Goal: Communication & Community: Answer question/provide support

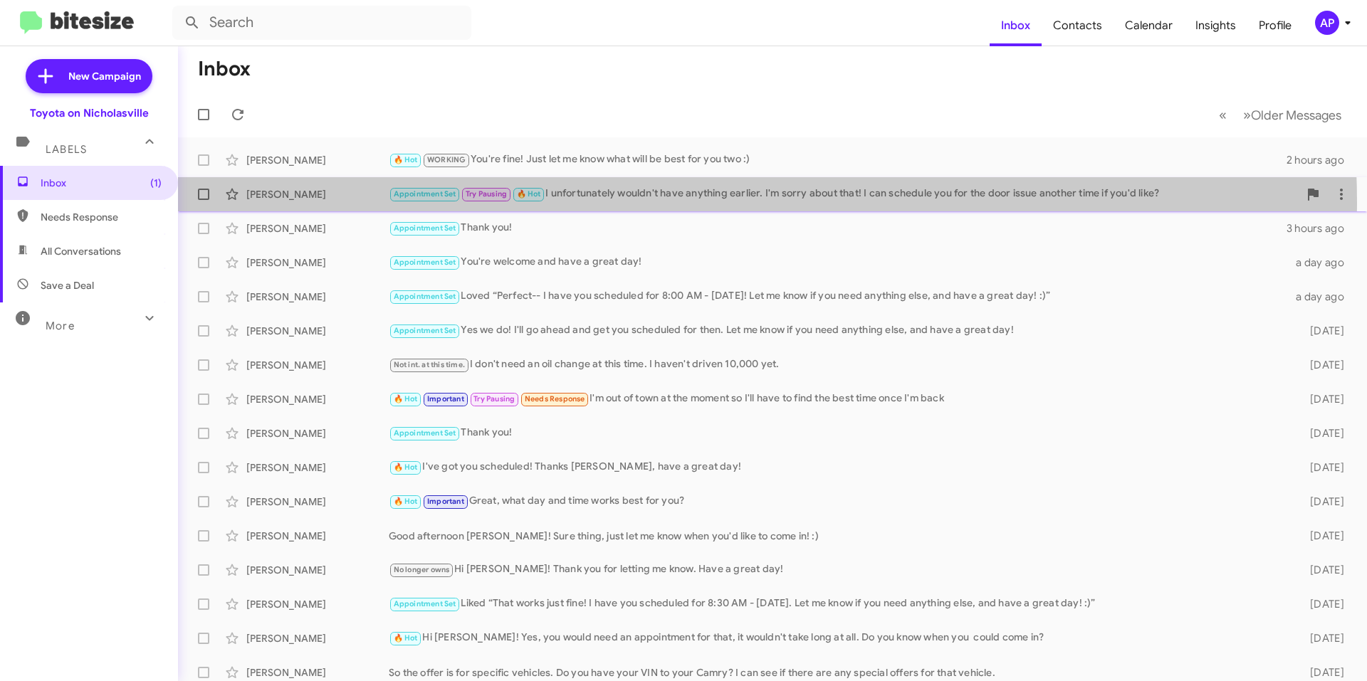
click at [660, 203] on div "[PERSON_NAME] Appointment Set Try Pausing 🔥 Hot I unfortunately wouldn't have a…" at bounding box center [772, 194] width 1166 height 28
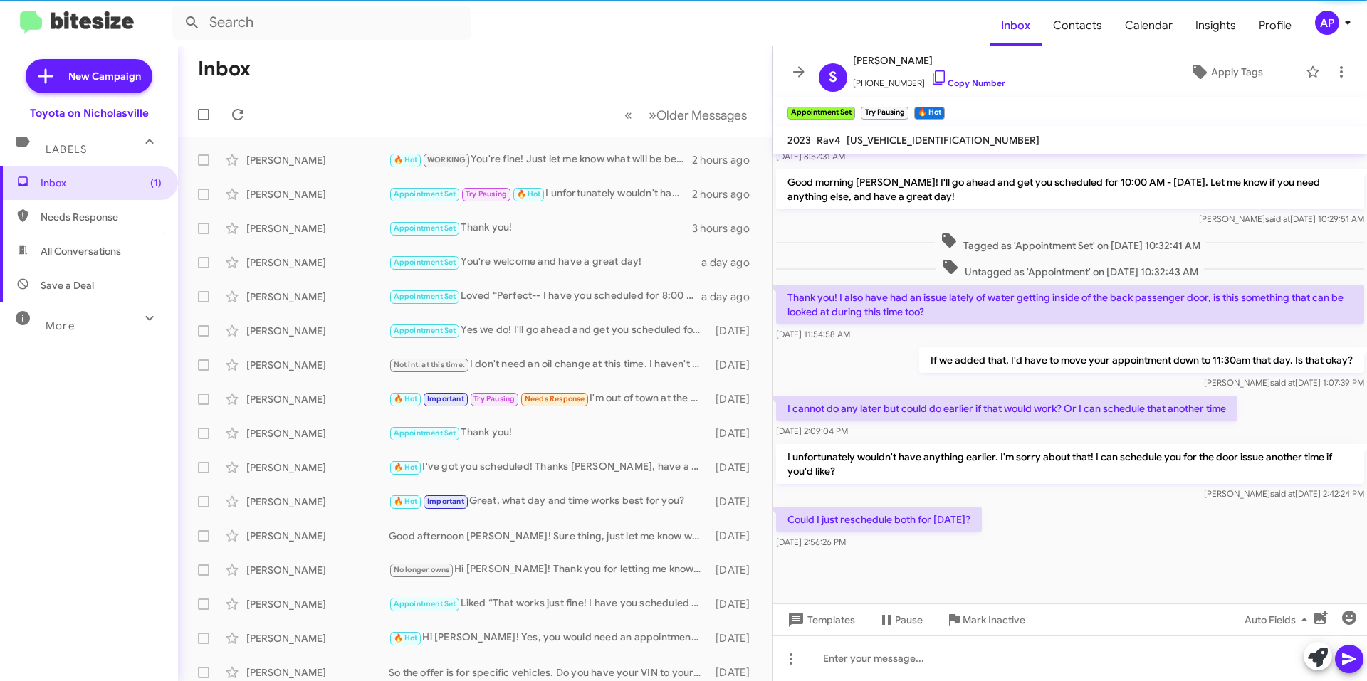
scroll to position [1383, 0]
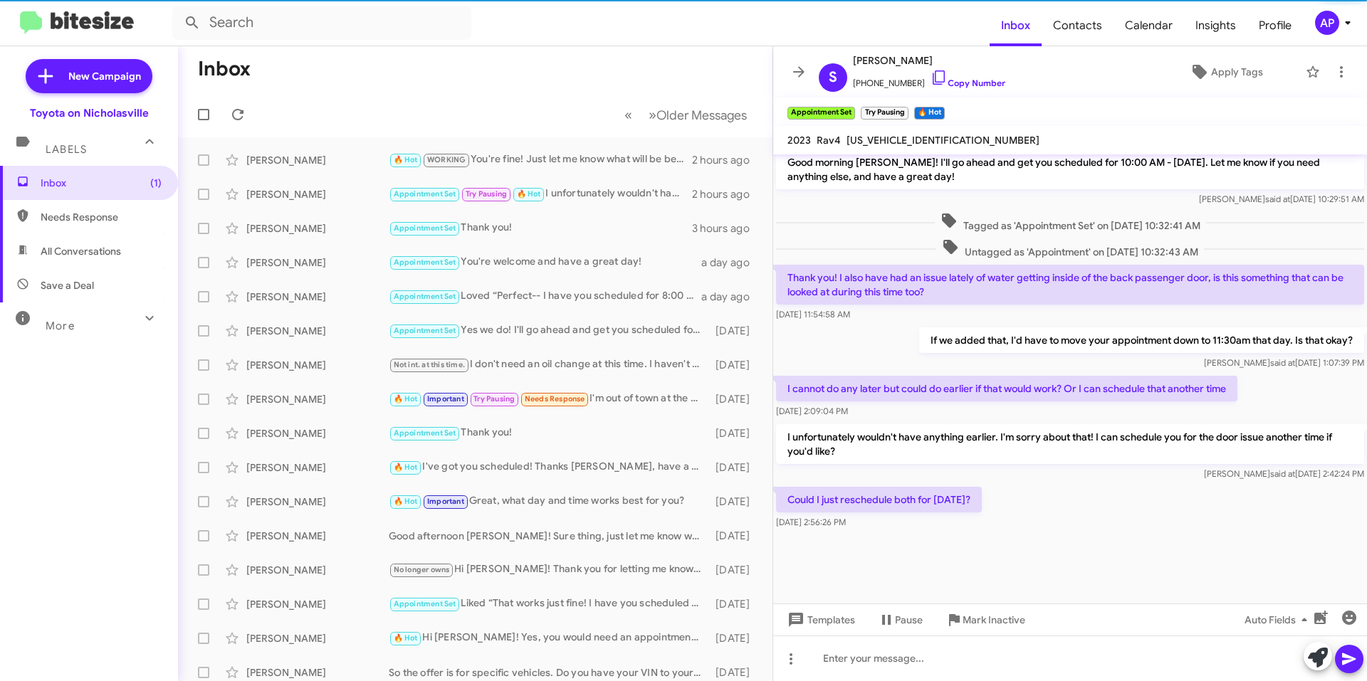
click at [1054, 374] on div "I cannot do any later but could do earlier if that would work? Or I can schedul…" at bounding box center [1070, 397] width 594 height 48
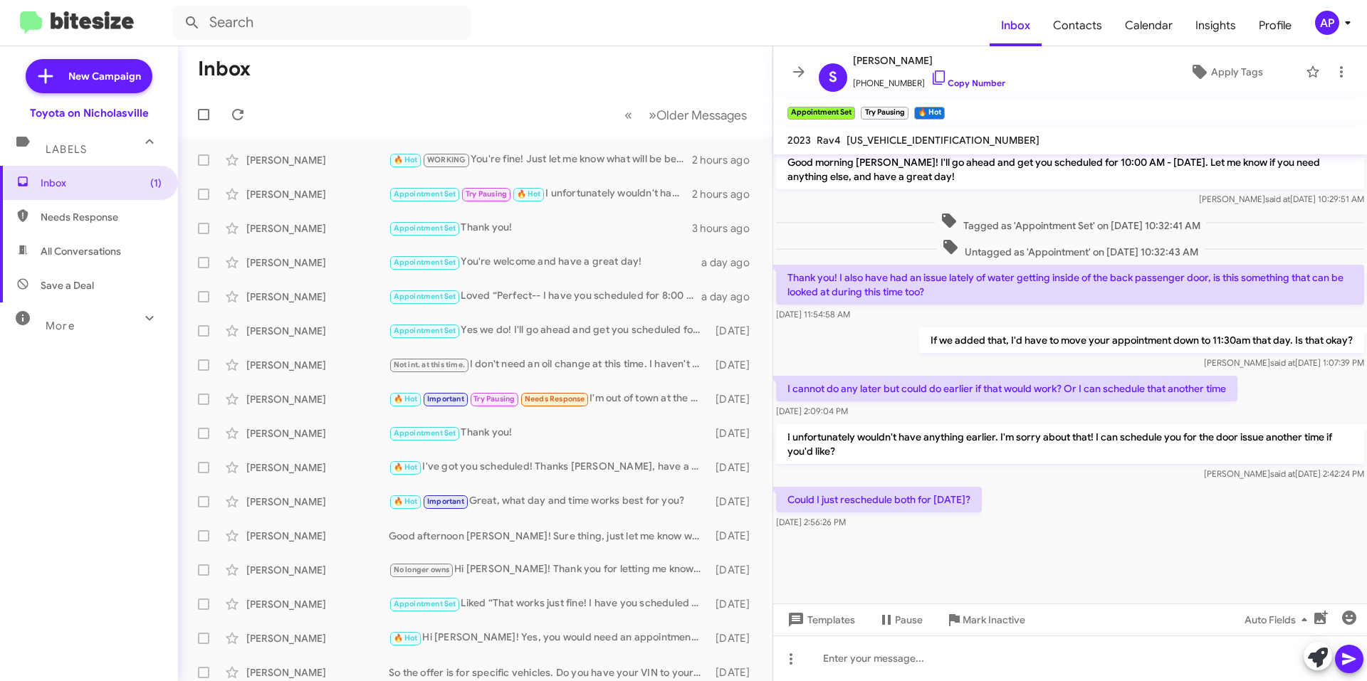
click at [857, 466] on div "I unfortunately wouldn't have anything earlier. I'm sorry about that! I can sch…" at bounding box center [1070, 452] width 588 height 57
click at [894, 137] on span "[US_VEHICLE_IDENTIFICATION_NUMBER]" at bounding box center [942, 140] width 193 height 13
copy span "[US_VEHICLE_IDENTIFICATION_NUMBER]"
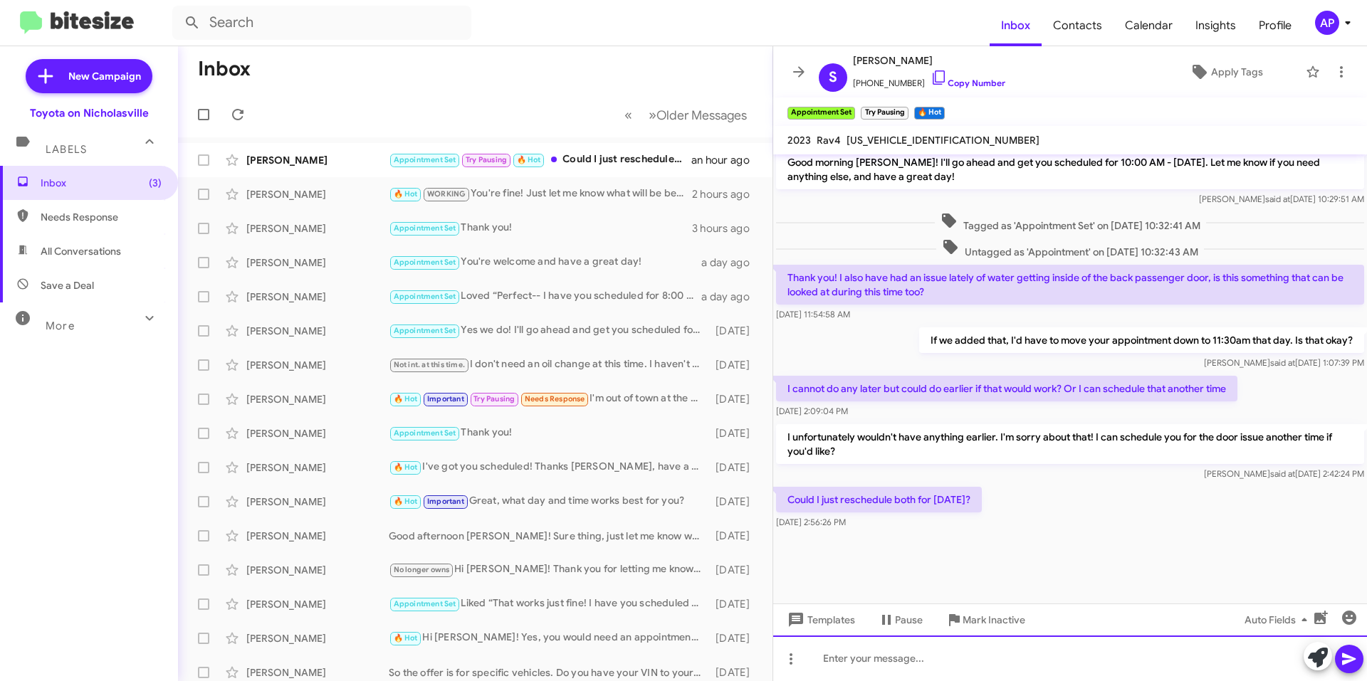
click at [1023, 655] on div at bounding box center [1070, 659] width 594 height 46
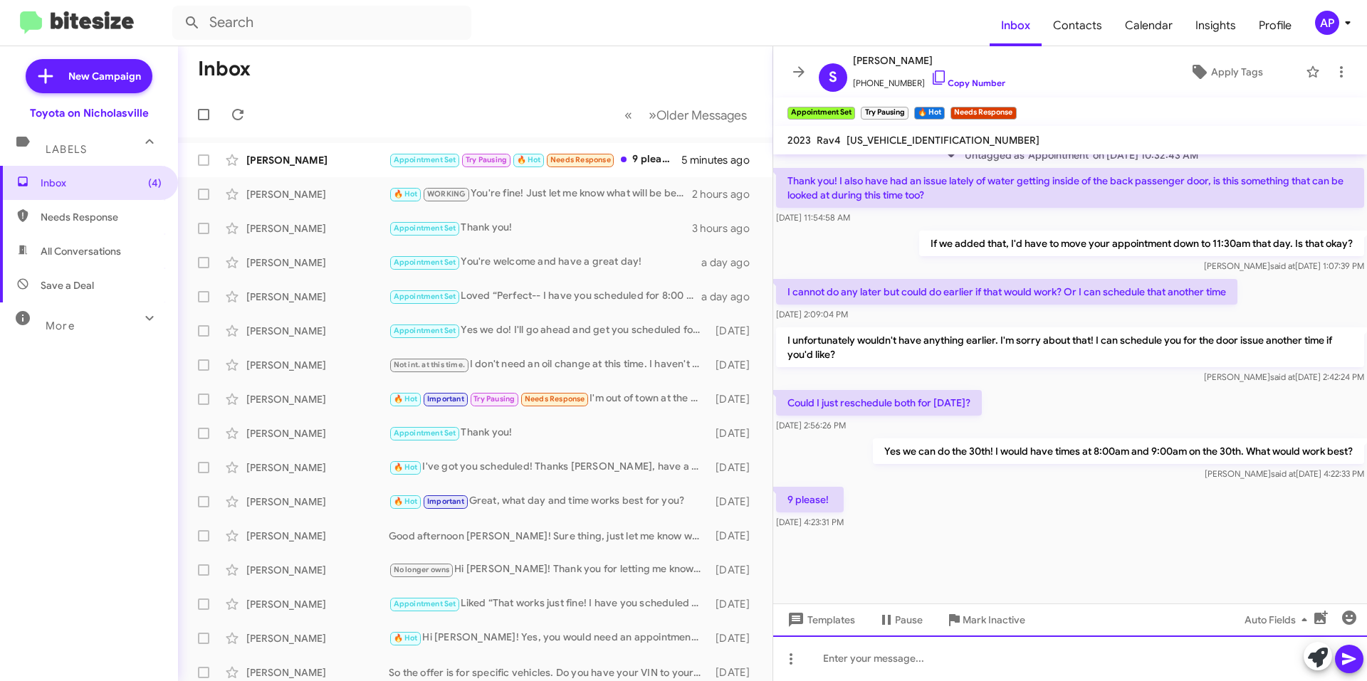
scroll to position [1326, 0]
click at [915, 668] on div at bounding box center [1070, 659] width 594 height 46
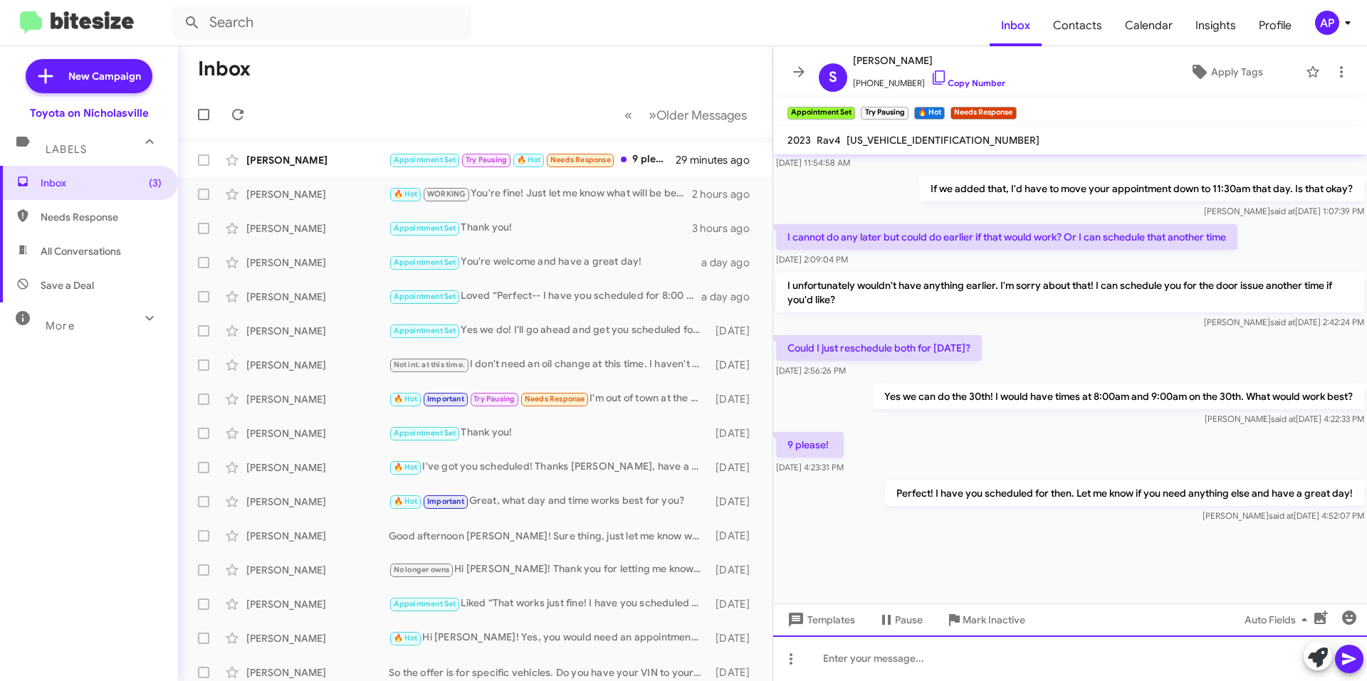
scroll to position [2837, 0]
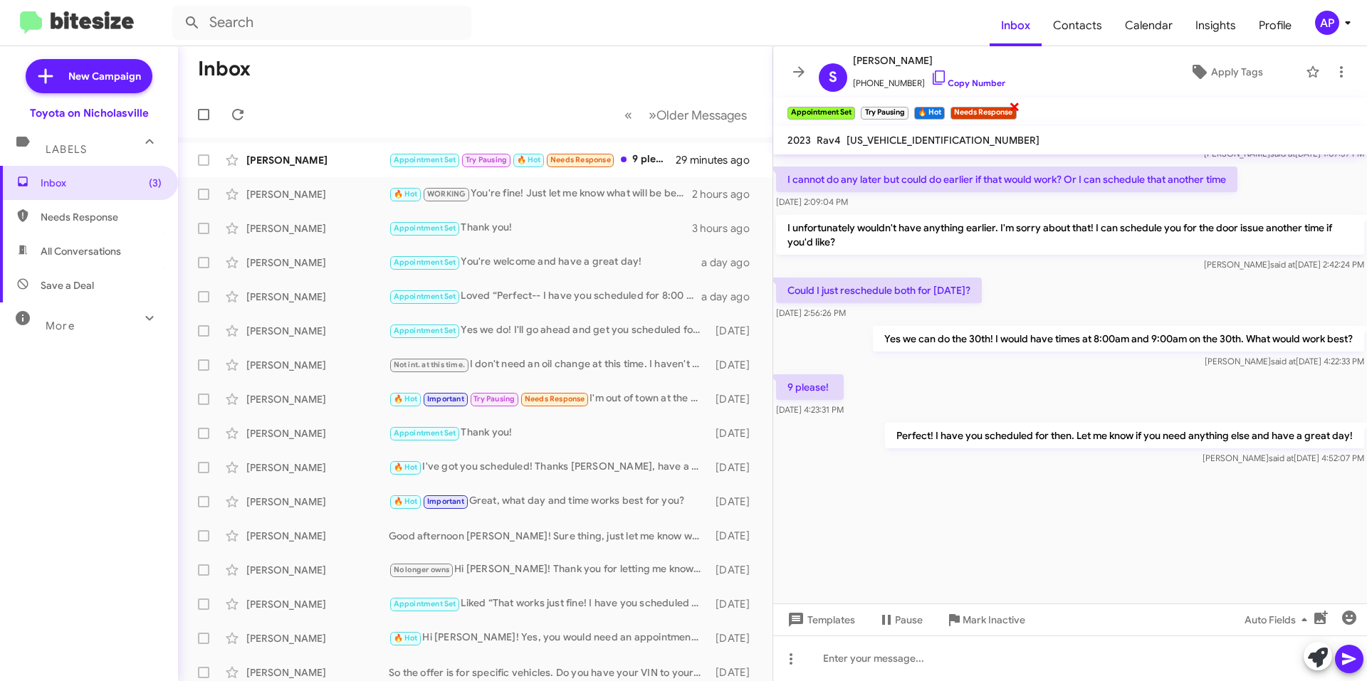
click at [1017, 105] on span "×" at bounding box center [1014, 106] width 11 height 17
click at [946, 108] on span "×" at bounding box center [942, 106] width 11 height 17
click at [904, 108] on span "×" at bounding box center [906, 106] width 11 height 17
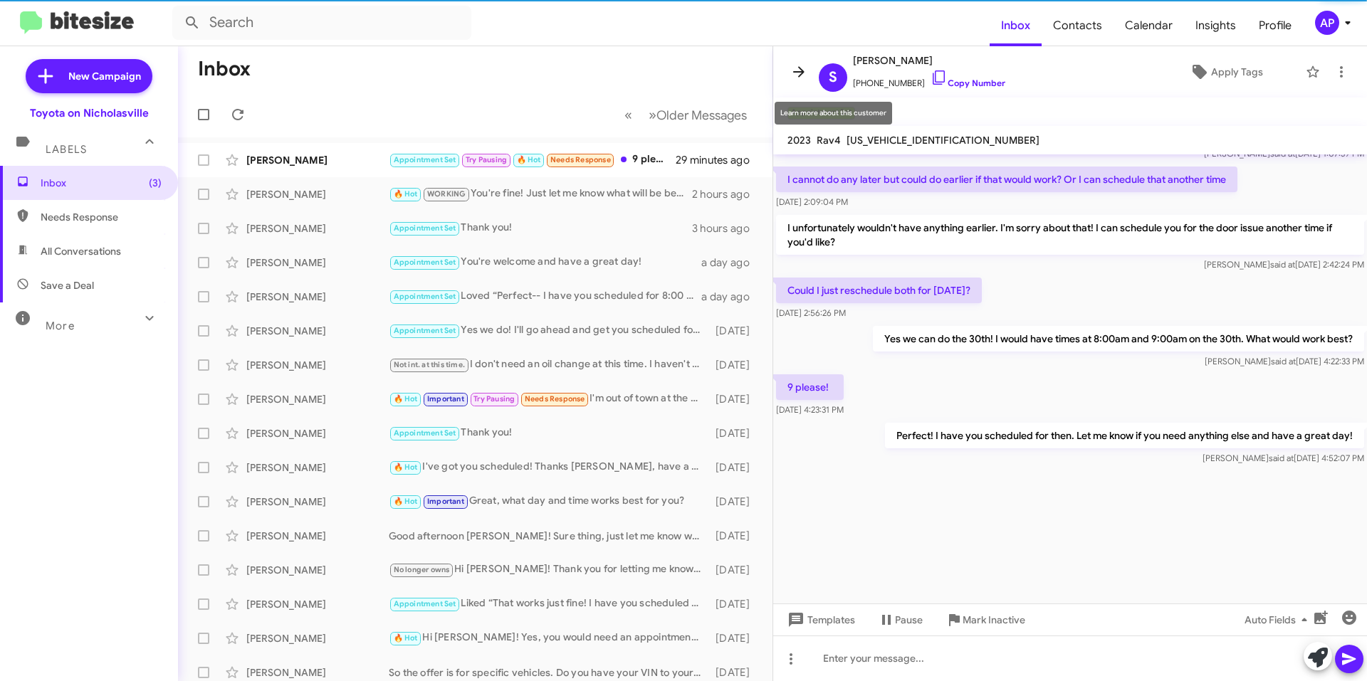
click at [792, 61] on button at bounding box center [799, 72] width 28 height 28
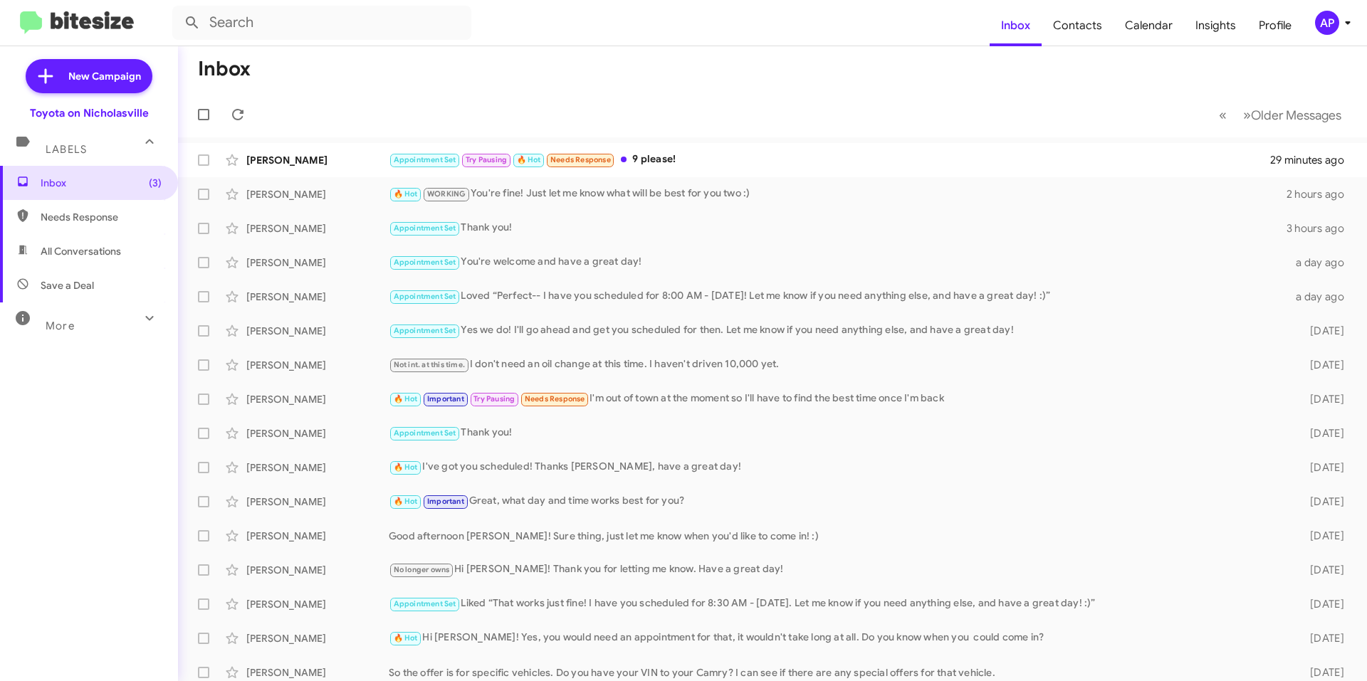
click at [70, 215] on span "Needs Response" at bounding box center [101, 217] width 121 height 14
type input "in:needs-response"
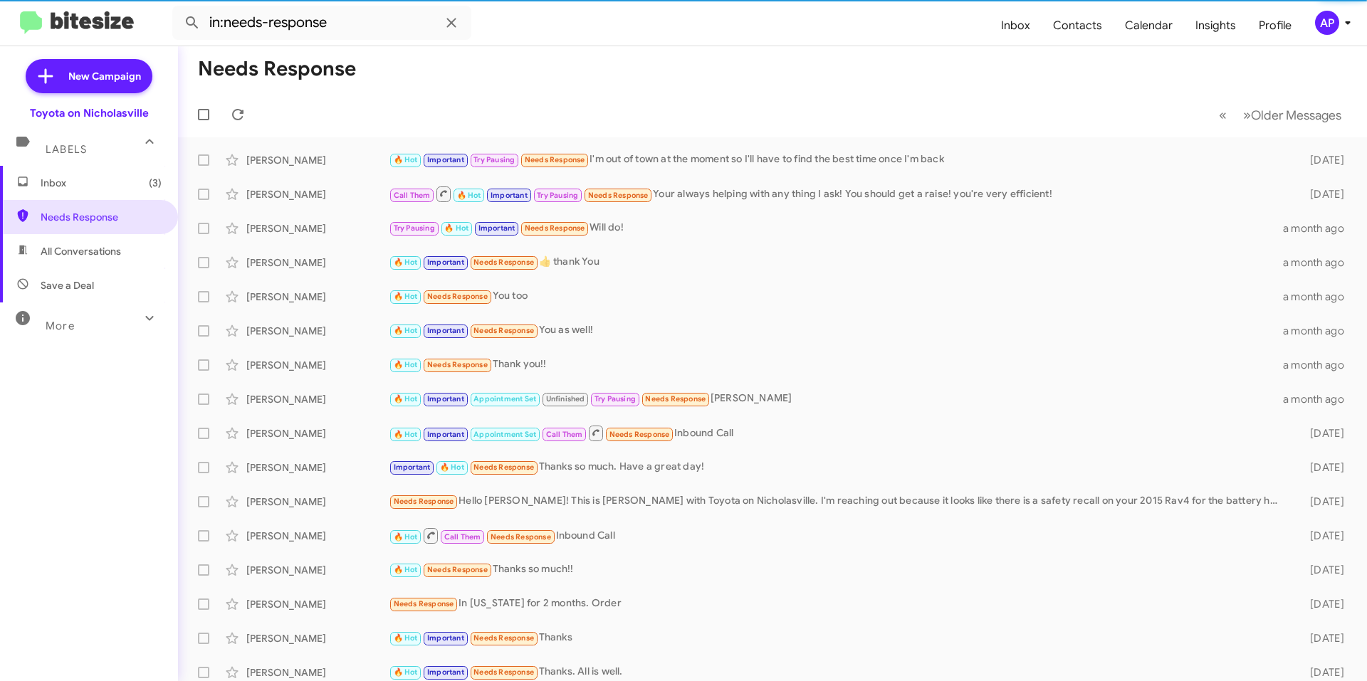
click at [68, 186] on span "Inbox (3)" at bounding box center [101, 183] width 121 height 14
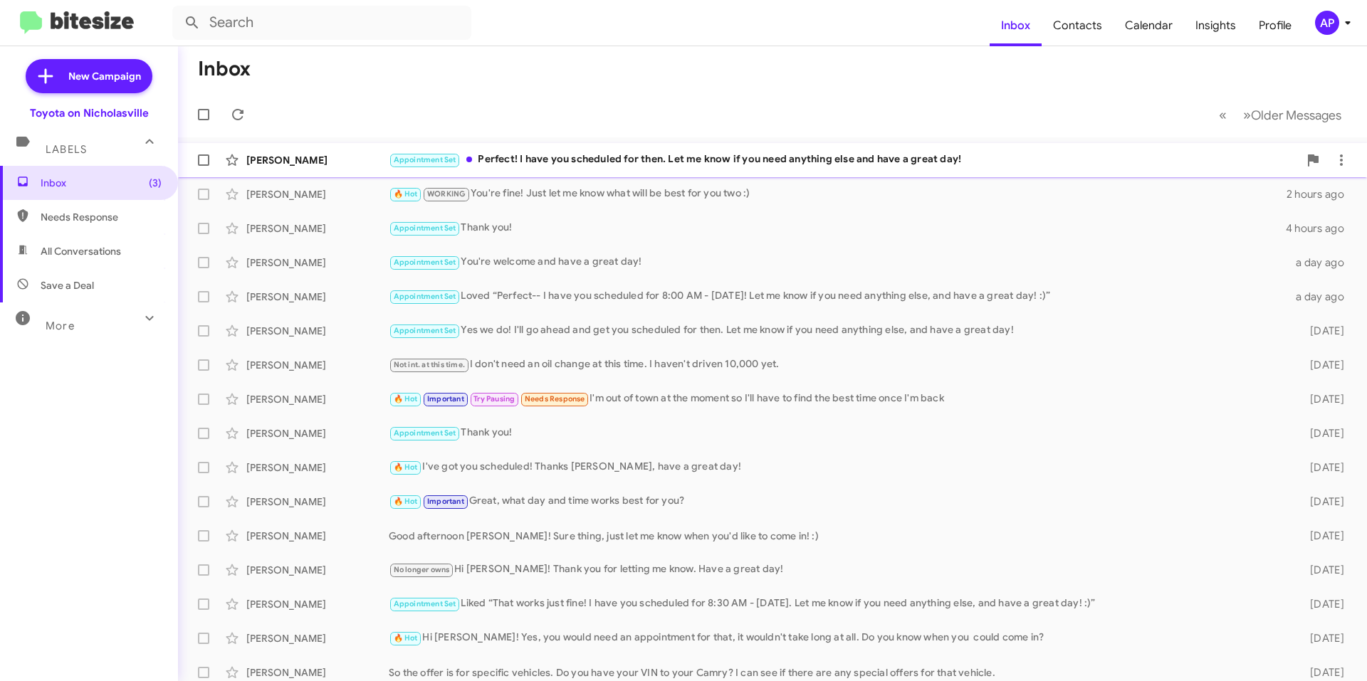
click at [532, 151] on div "[PERSON_NAME] Appointment Set Perfect! I have you scheduled for then. Let me kn…" at bounding box center [772, 160] width 1166 height 28
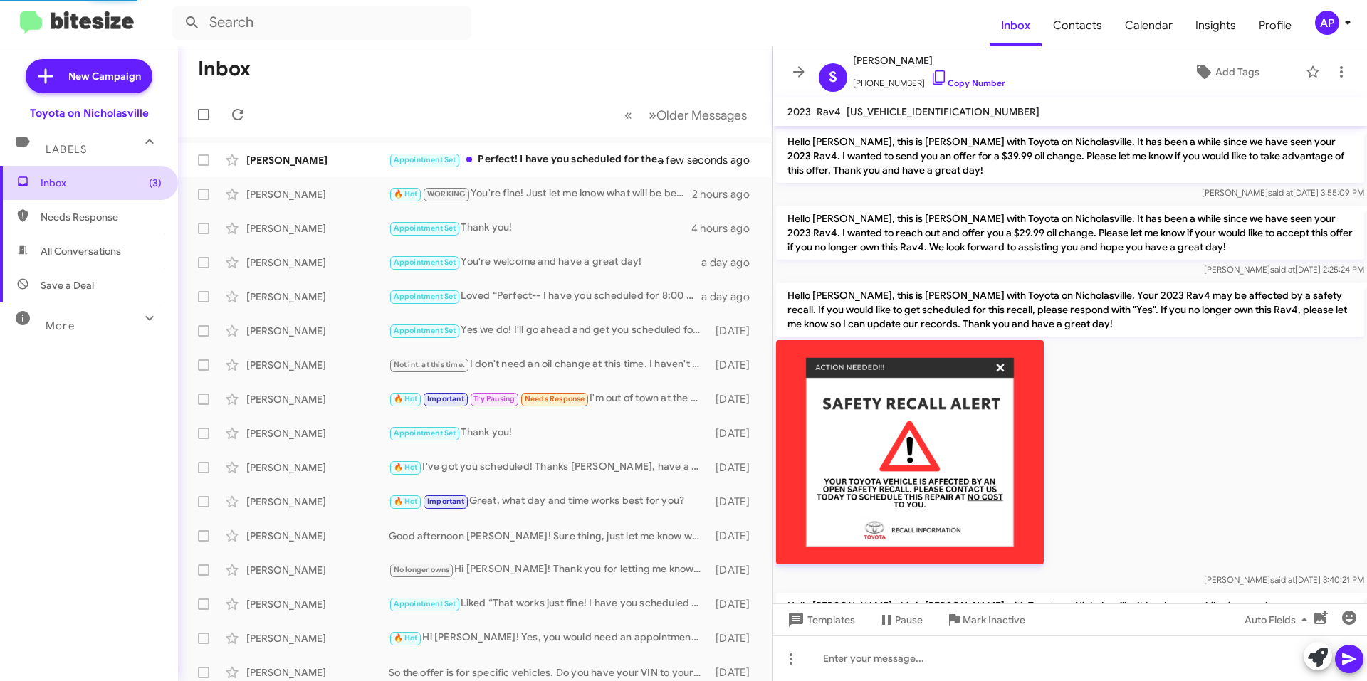
scroll to position [921, 0]
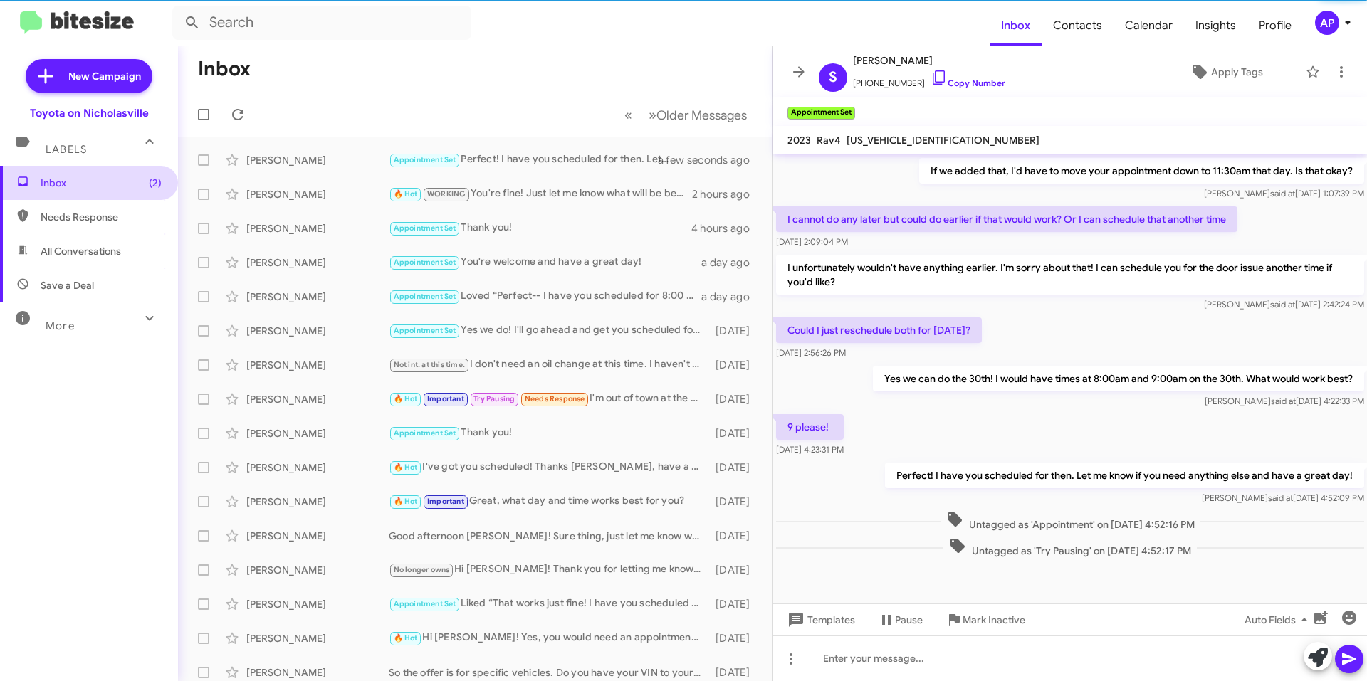
click at [78, 182] on span "Inbox (2)" at bounding box center [101, 183] width 121 height 14
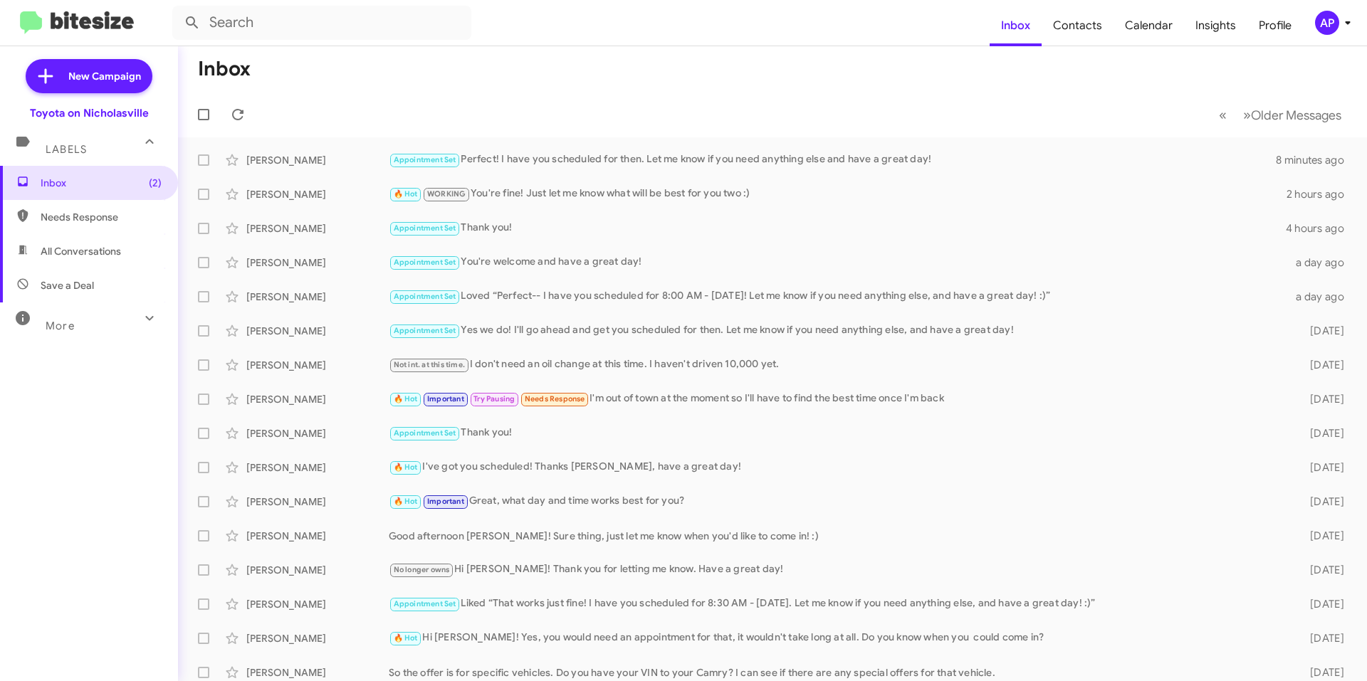
click at [350, 58] on mat-toolbar-row "Inbox" at bounding box center [772, 69] width 1189 height 46
click at [397, 66] on mat-toolbar-row "Inbox" at bounding box center [772, 69] width 1189 height 46
click at [995, 51] on mat-toolbar-row "Inbox" at bounding box center [772, 69] width 1189 height 46
